Goal: Transaction & Acquisition: Purchase product/service

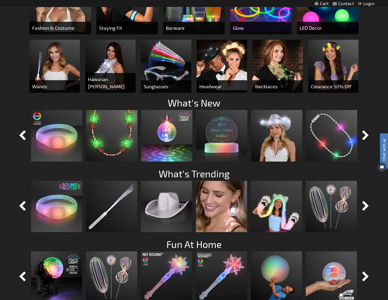
scroll to position [293, 0]
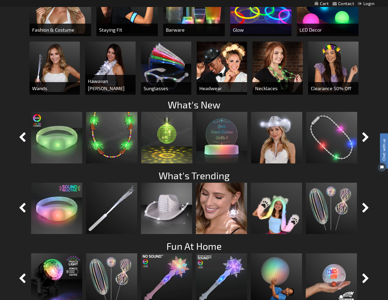
click at [65, 140] on img at bounding box center [56, 137] width 51 height 51
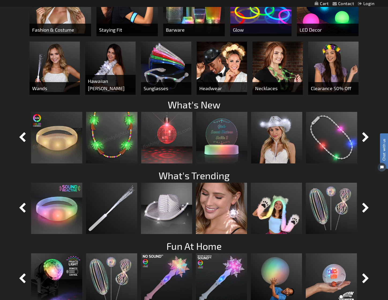
click at [101, 139] on img at bounding box center [111, 137] width 51 height 51
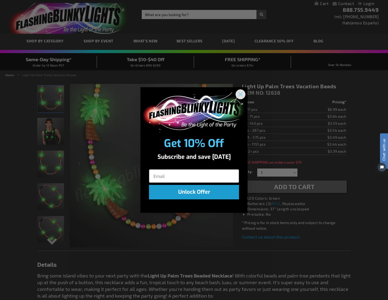
click at [239, 92] on circle "Close dialog" at bounding box center [240, 94] width 9 height 9
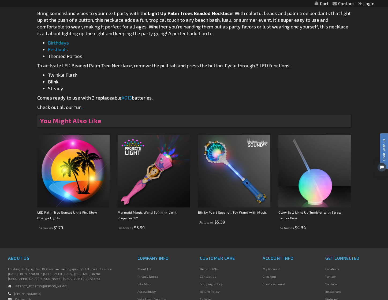
scroll to position [340, 0]
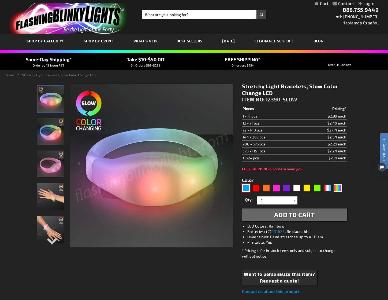
click at [244, 189] on div "Blue" at bounding box center [246, 188] width 8 height 8
type input "5629"
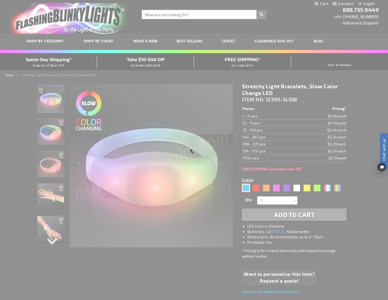
type input "12390-BL"
type input "Customize - Blue LED Steady Illumination Stretch Bracelet - ITEM NO: 12390-BL"
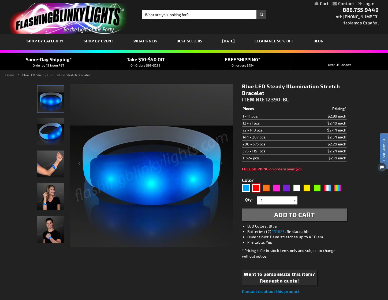
click at [255, 187] on div "Red" at bounding box center [256, 188] width 8 height 8
type input "5641"
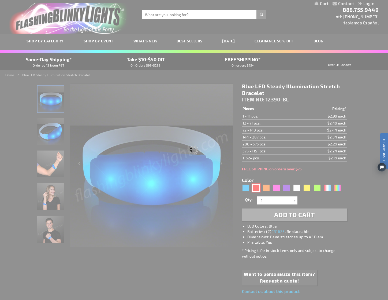
type input "12390-RD"
type input "Customize - Red LED Steady Illumination Stretch Bracelet - ITEM NO: 12390-RD"
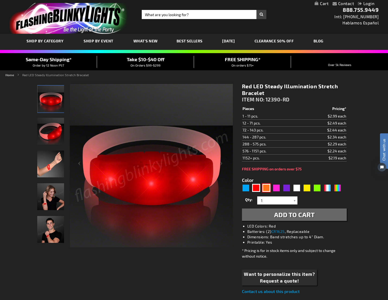
click at [269, 186] on div "Orange" at bounding box center [267, 188] width 8 height 8
type input "5637"
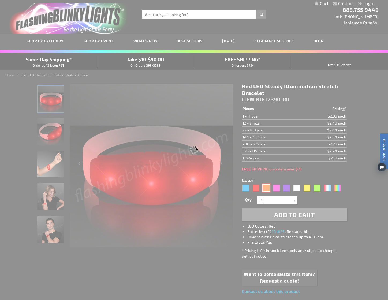
type input "12390-OR"
type input "Customize - Orange LED Steady Illumination Stretch Bracelet - ITEM NO: 12390-OR"
